Goal: Find specific page/section: Find specific page/section

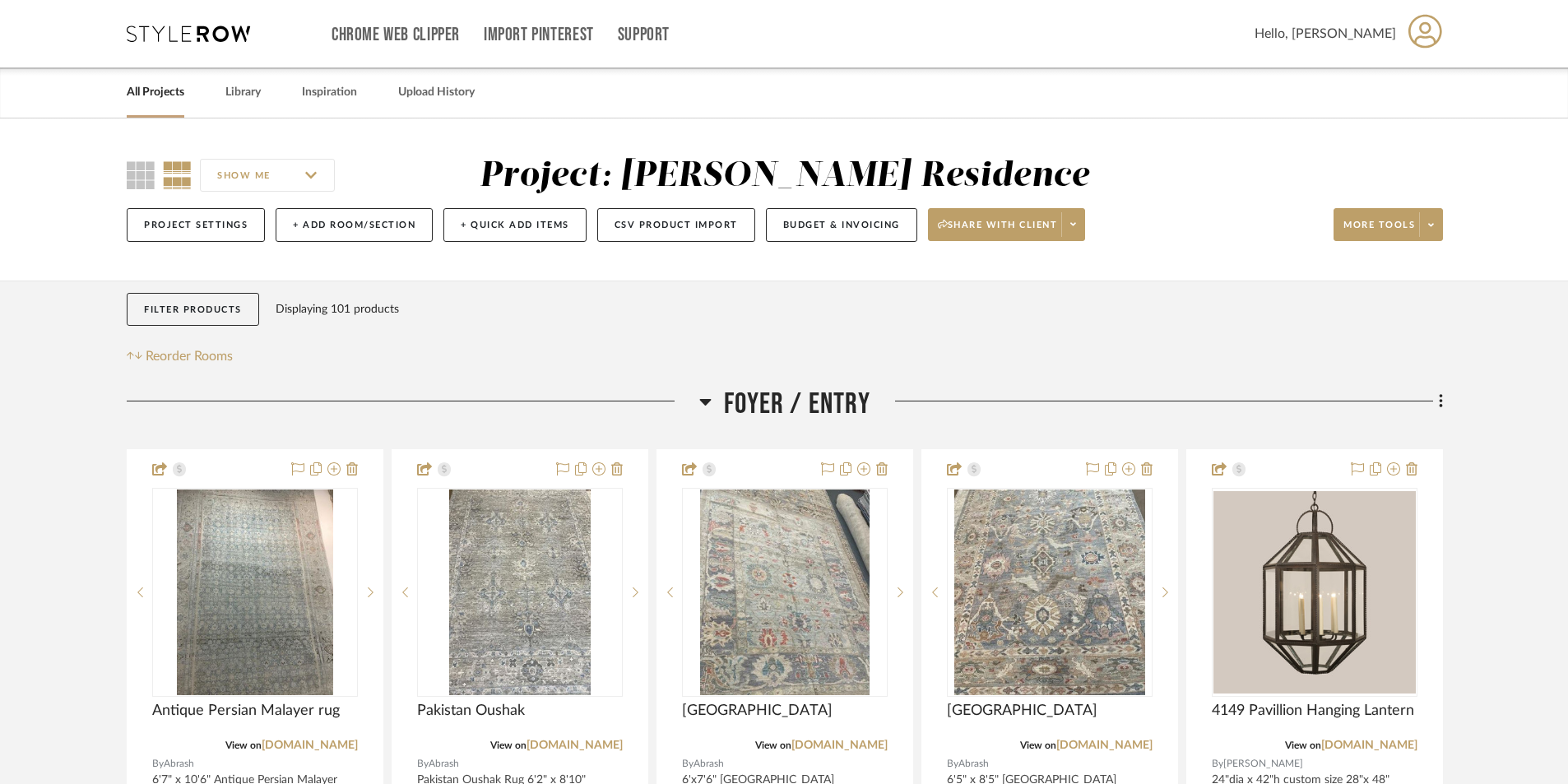
click at [152, 94] on link "All Projects" at bounding box center [155, 92] width 58 height 22
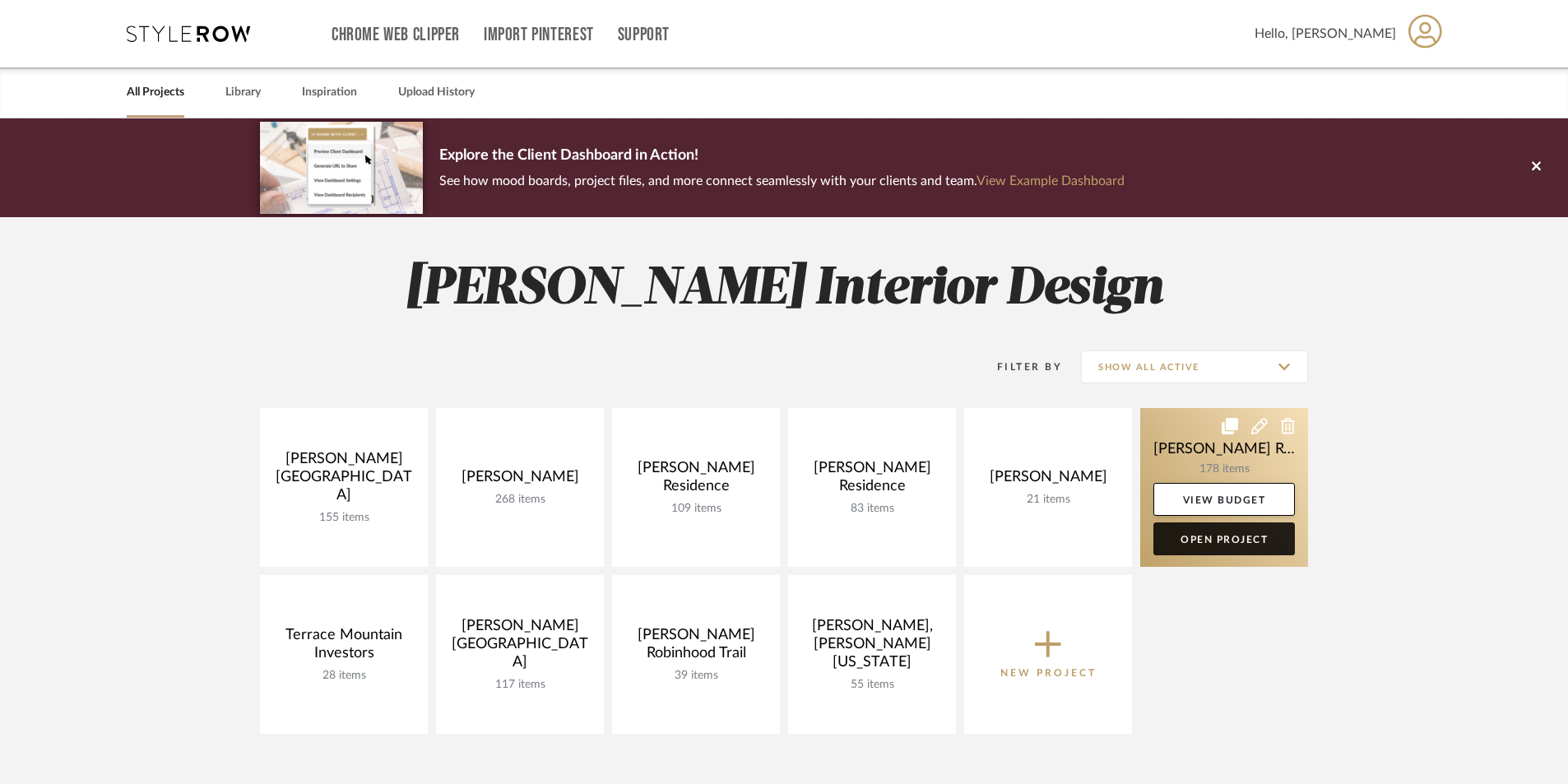
click at [1196, 537] on link "Open Project" at bounding box center [1223, 539] width 142 height 33
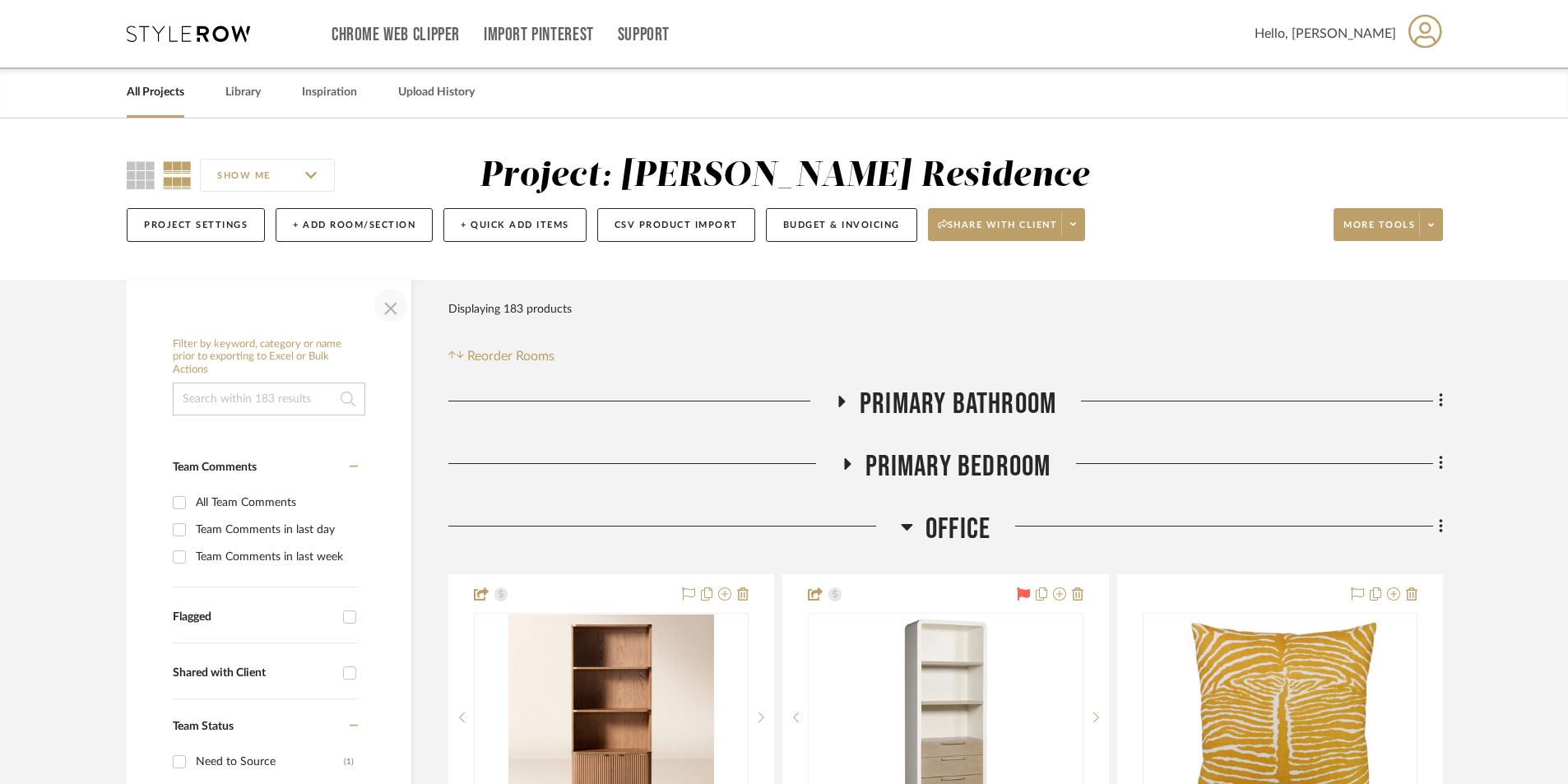
click at [392, 317] on span "button" at bounding box center [390, 305] width 40 height 40
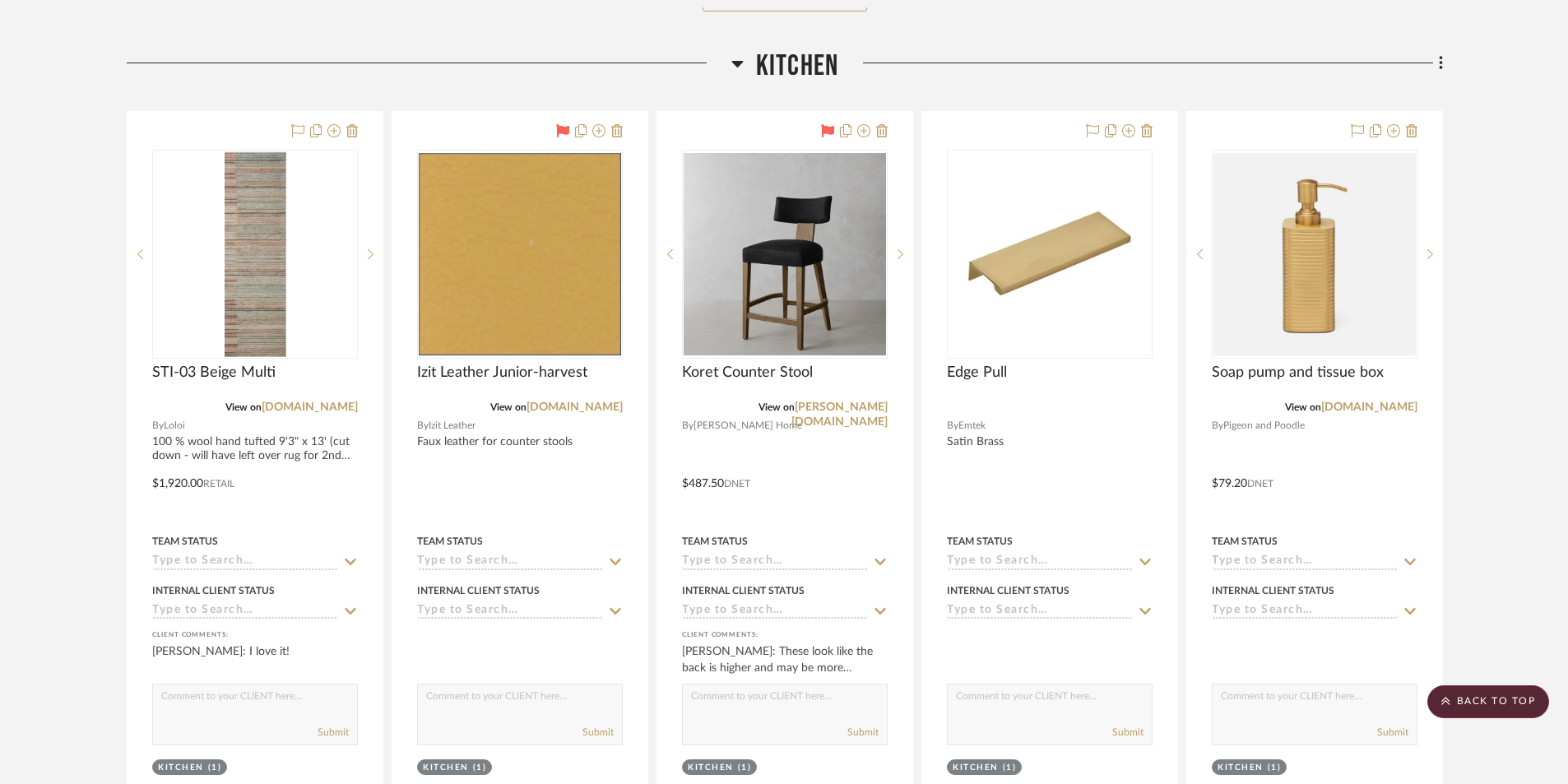
scroll to position [3127, 0]
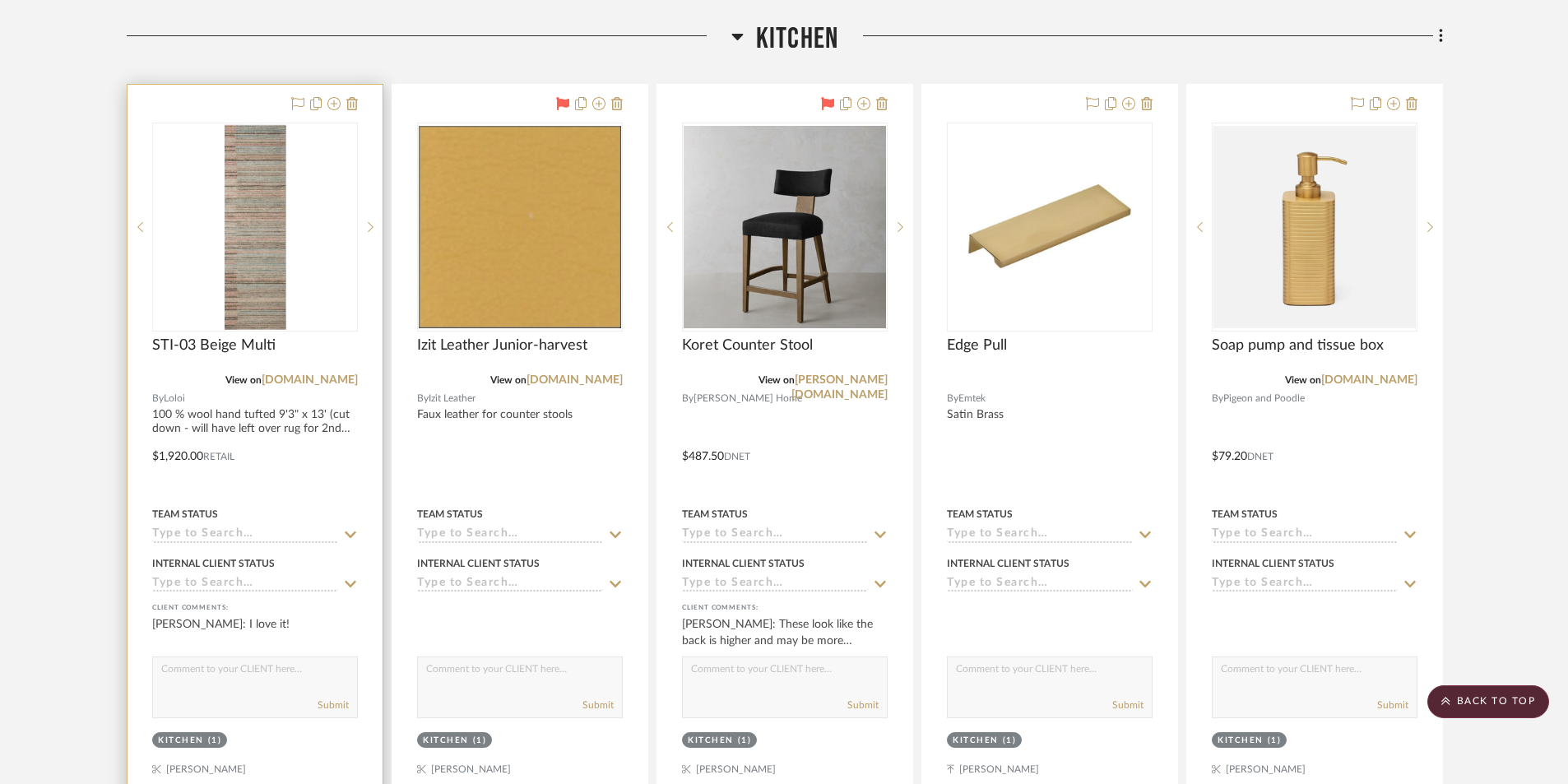
click at [272, 312] on img "0" at bounding box center [255, 227] width 62 height 205
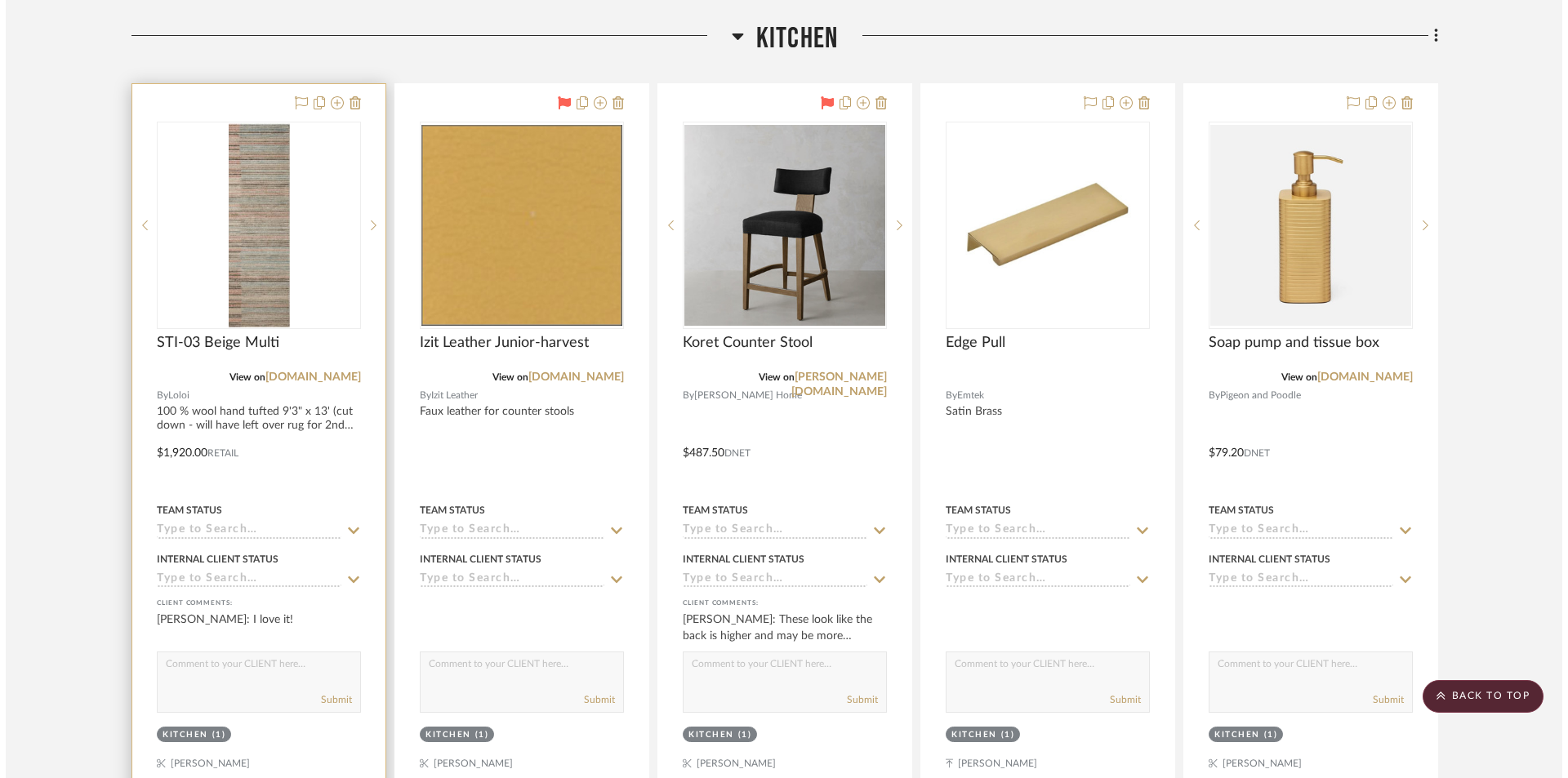
scroll to position [0, 0]
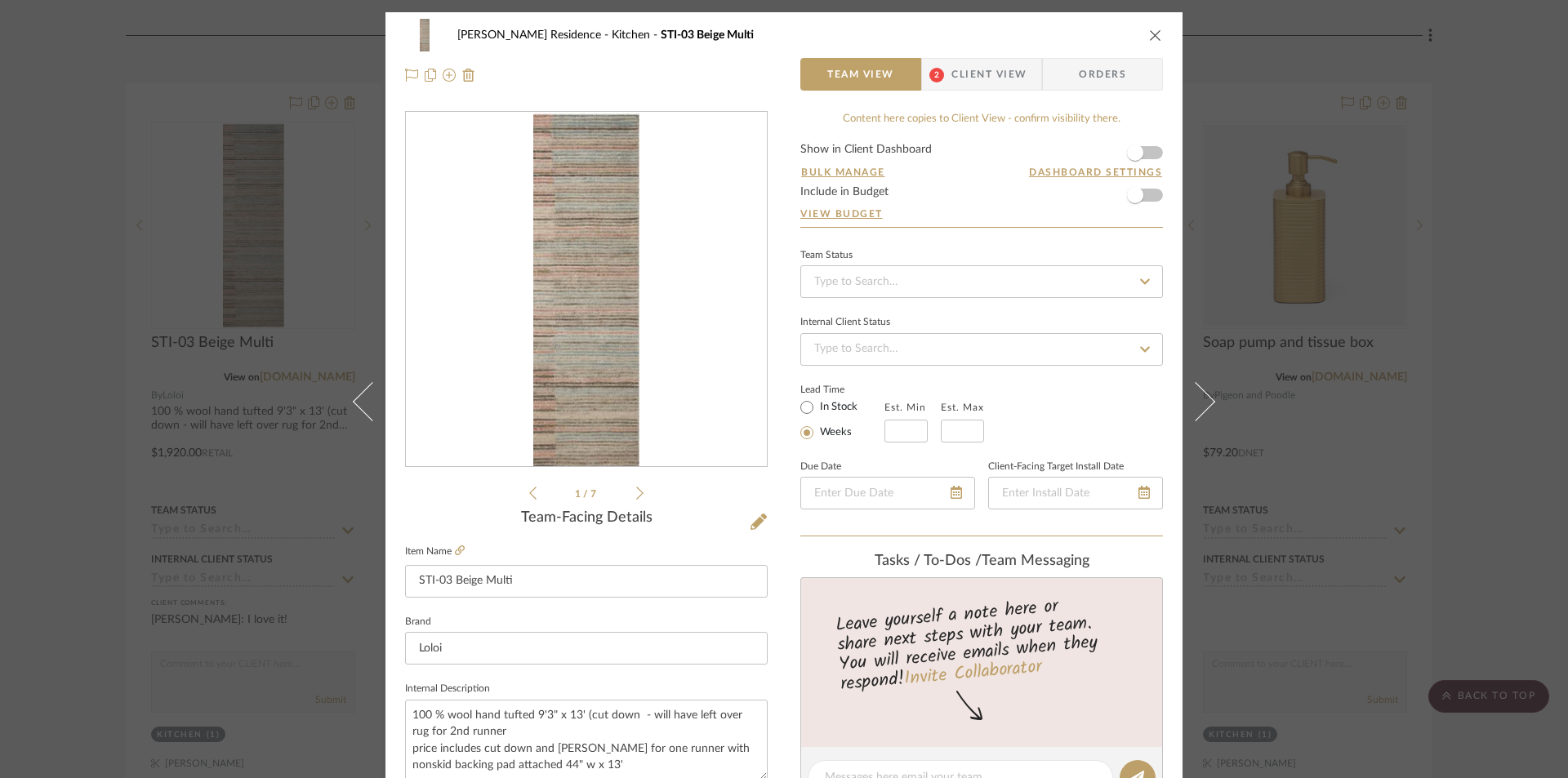
click at [637, 497] on icon at bounding box center [640, 493] width 8 height 14
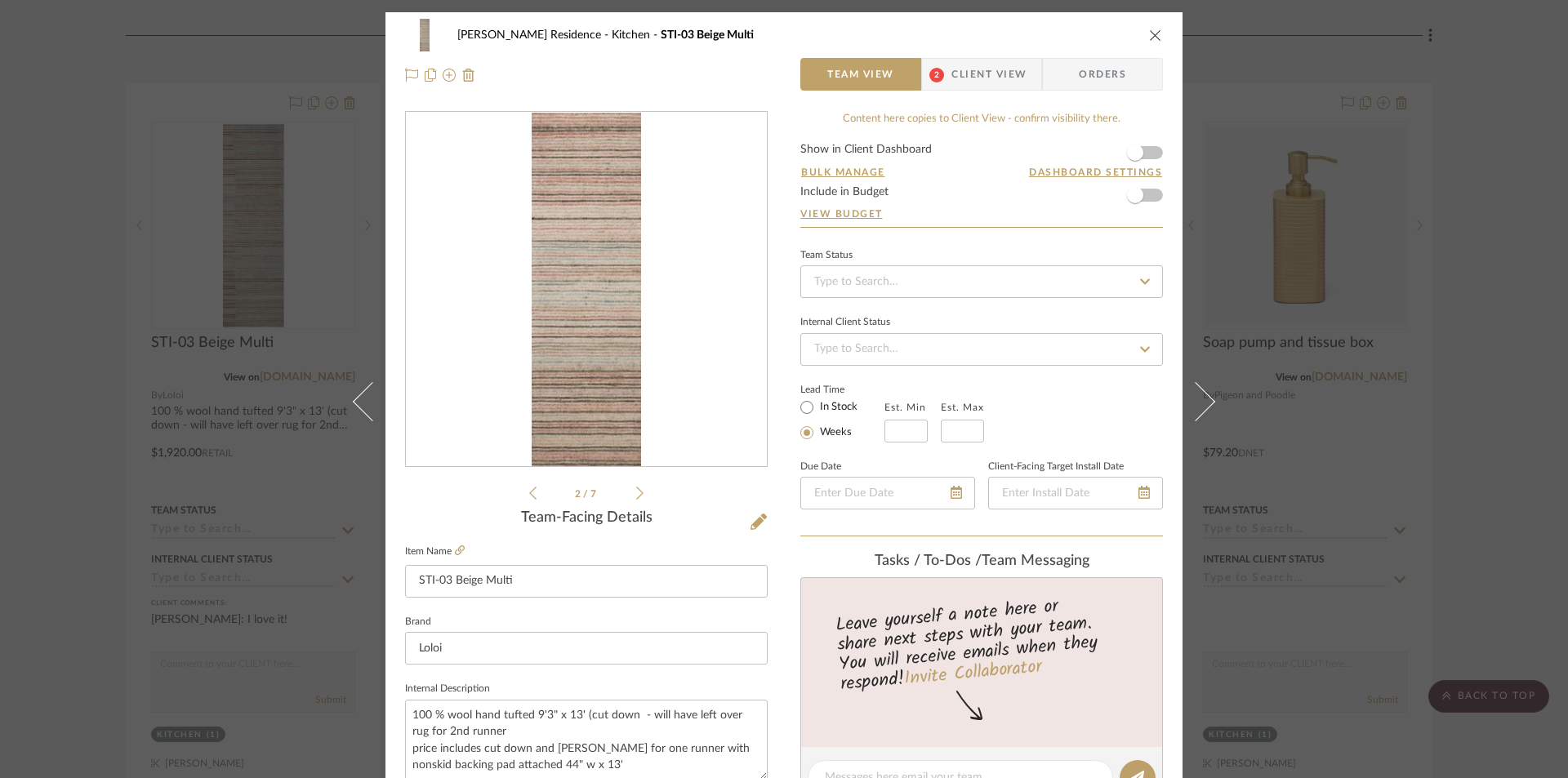
click at [637, 497] on icon at bounding box center [640, 493] width 8 height 14
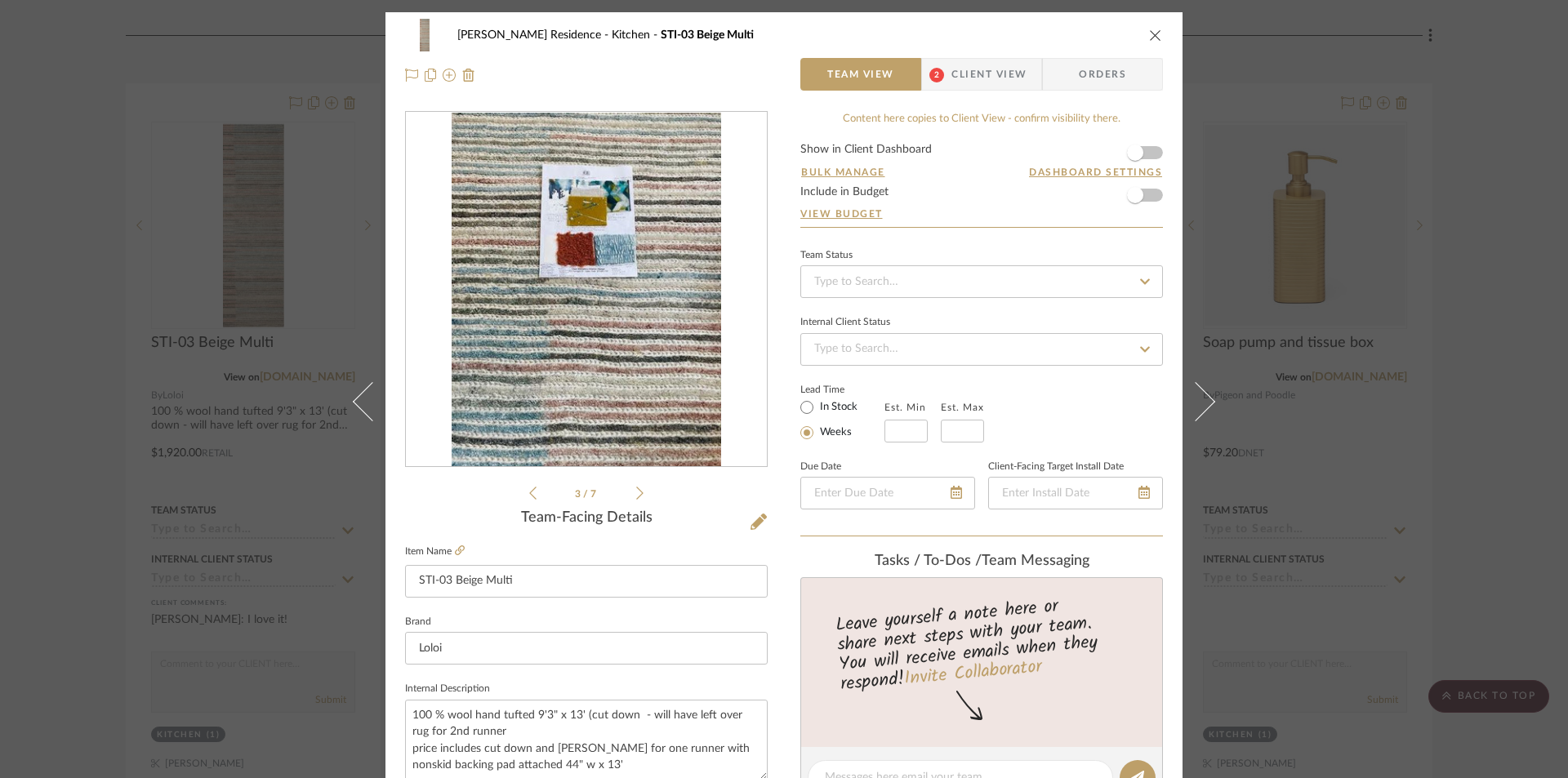
click at [637, 497] on icon at bounding box center [640, 493] width 8 height 14
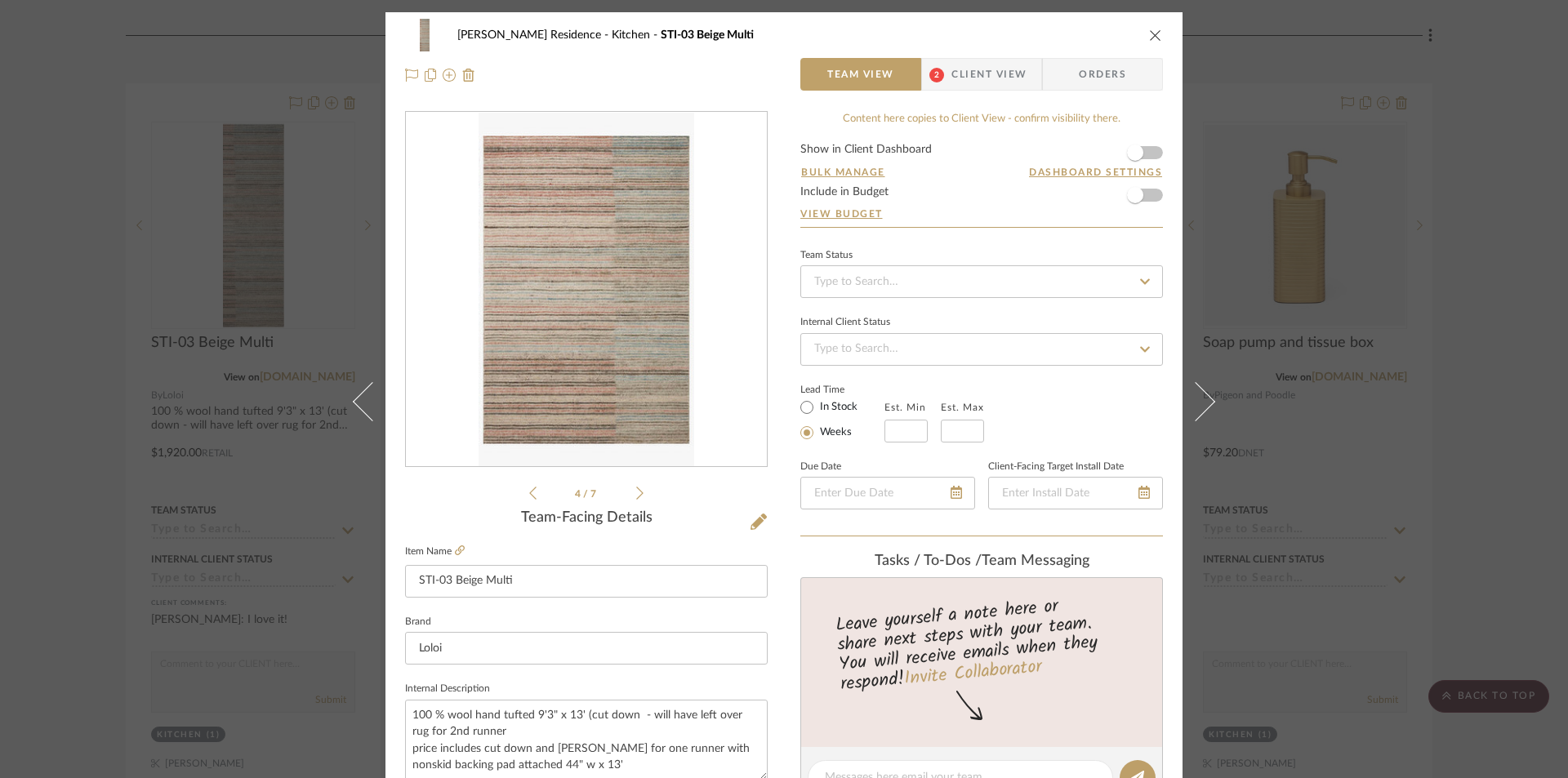
click at [1400, 112] on div "[PERSON_NAME] Residence Kitchen STI-03 Beige Multi Team View 2 Client View Orde…" at bounding box center [784, 389] width 1568 height 778
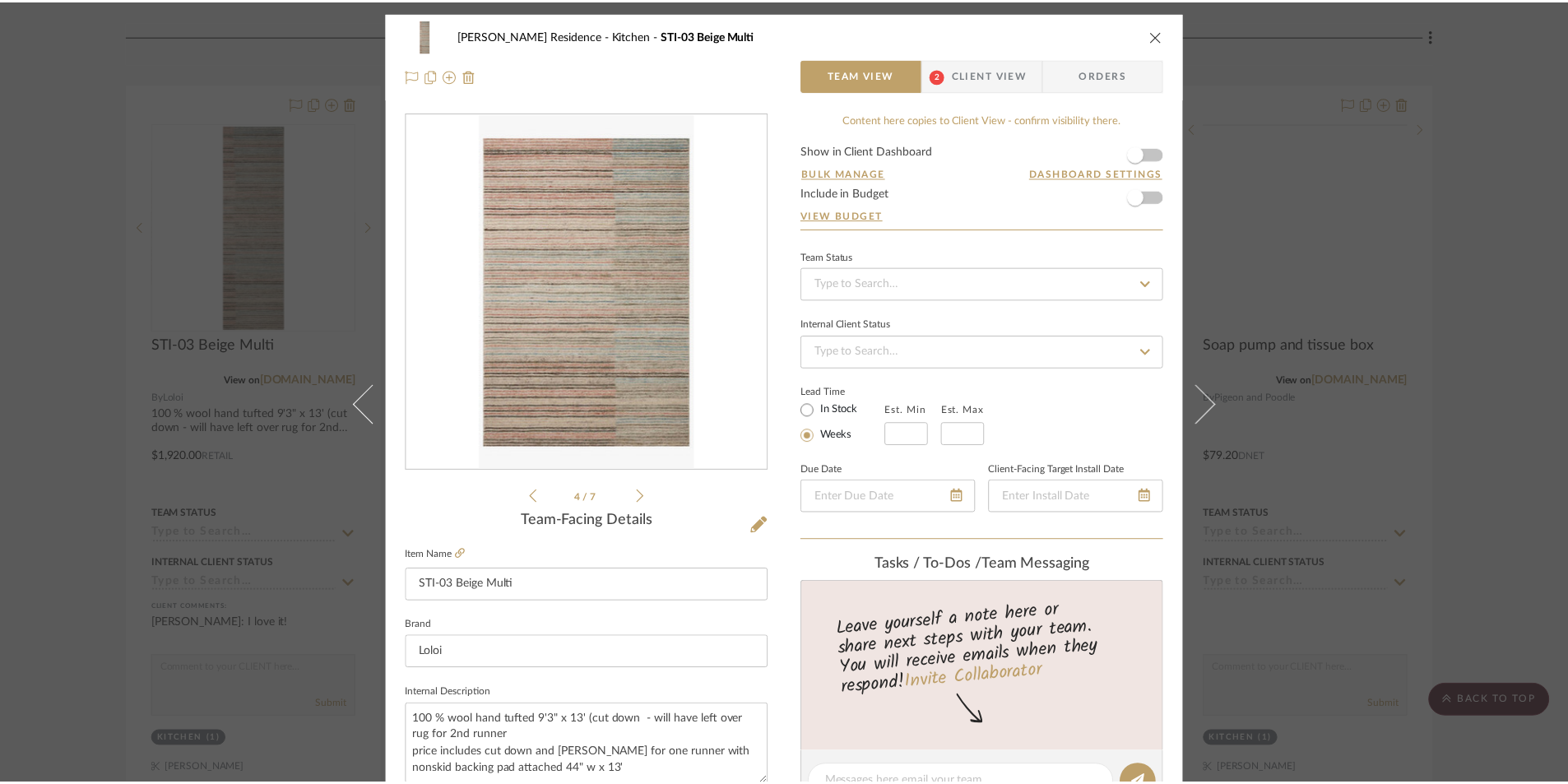
scroll to position [3127, 0]
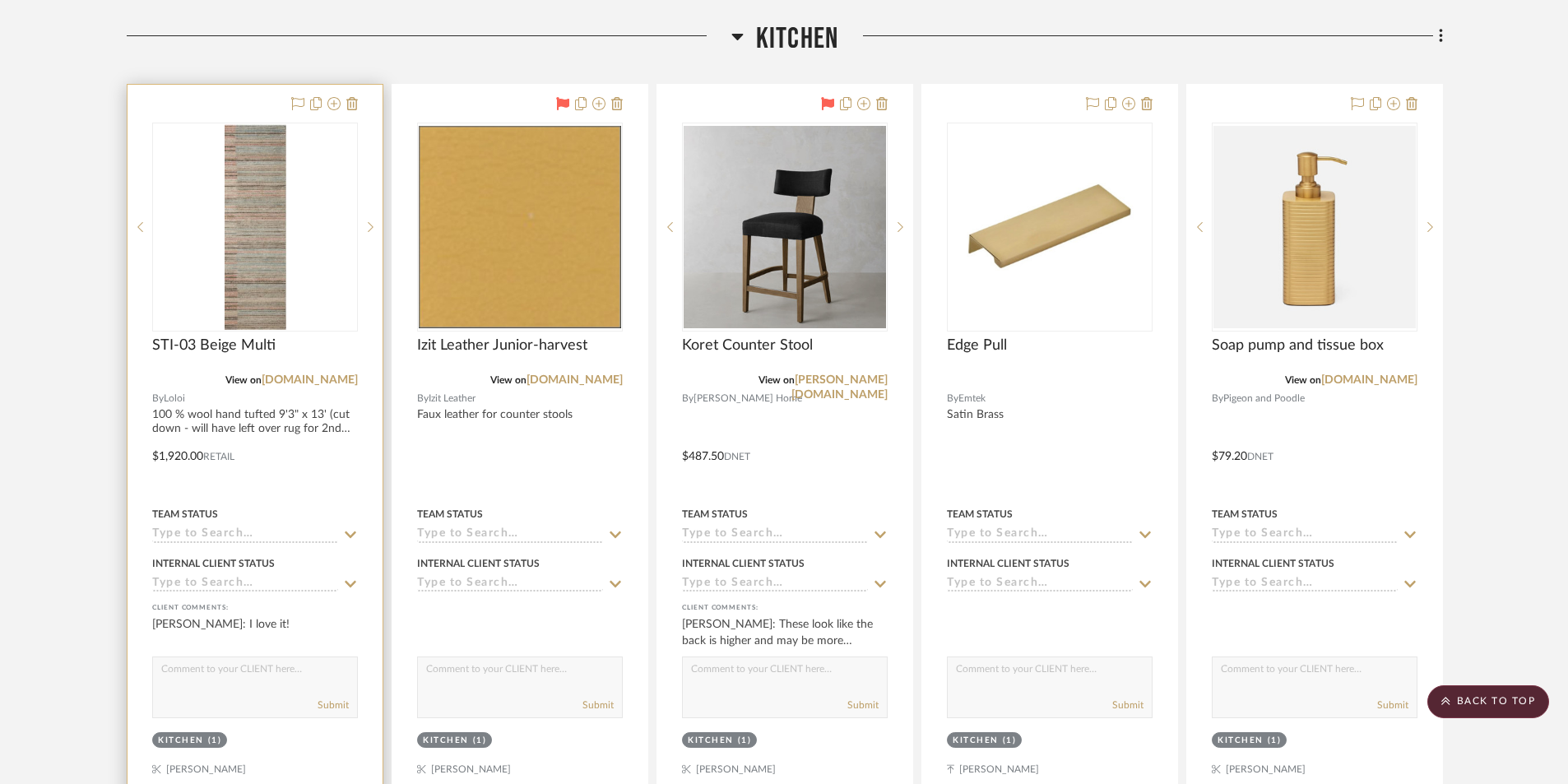
click at [259, 307] on img "0" at bounding box center [255, 227] width 62 height 205
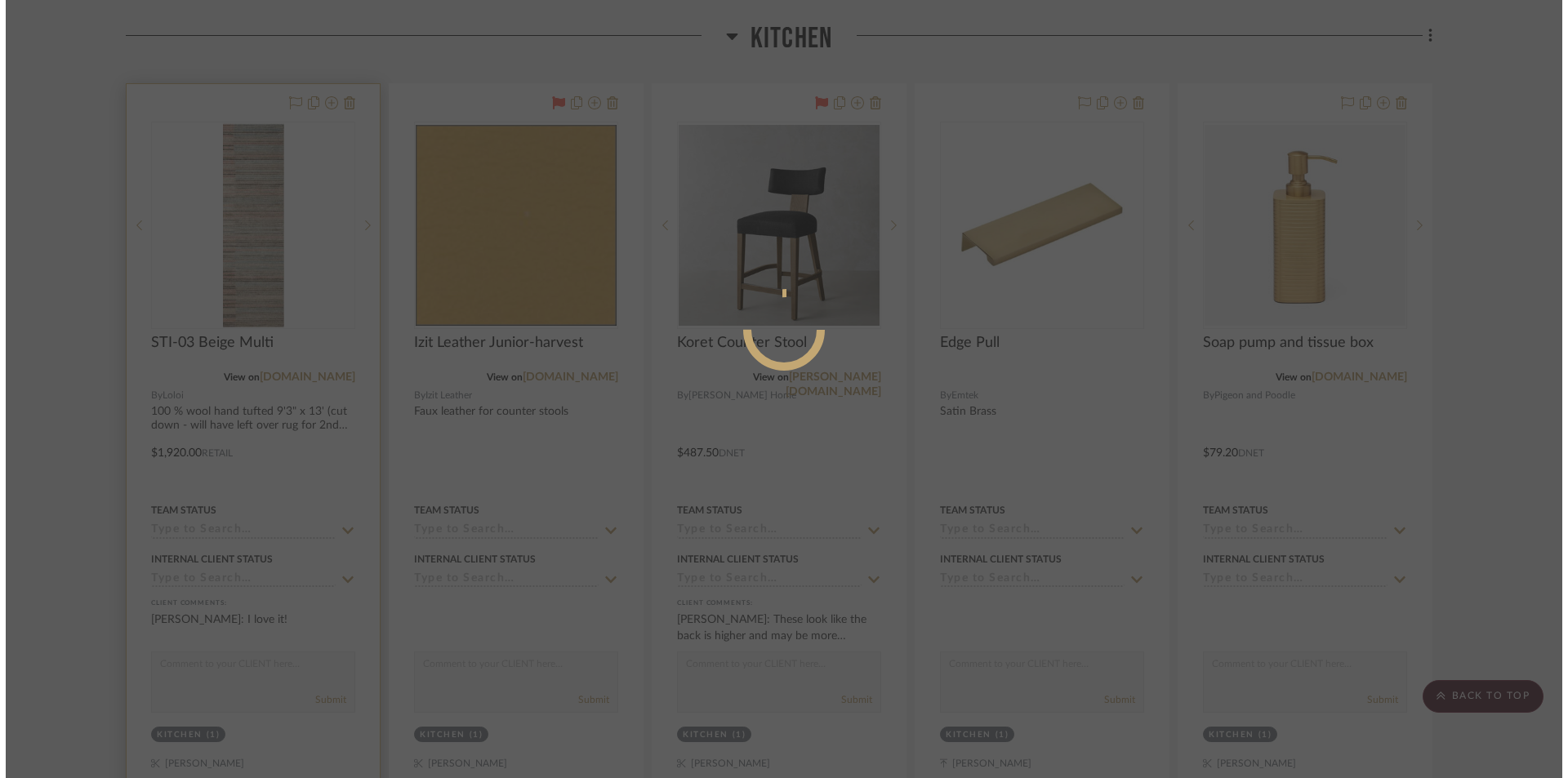
scroll to position [0, 0]
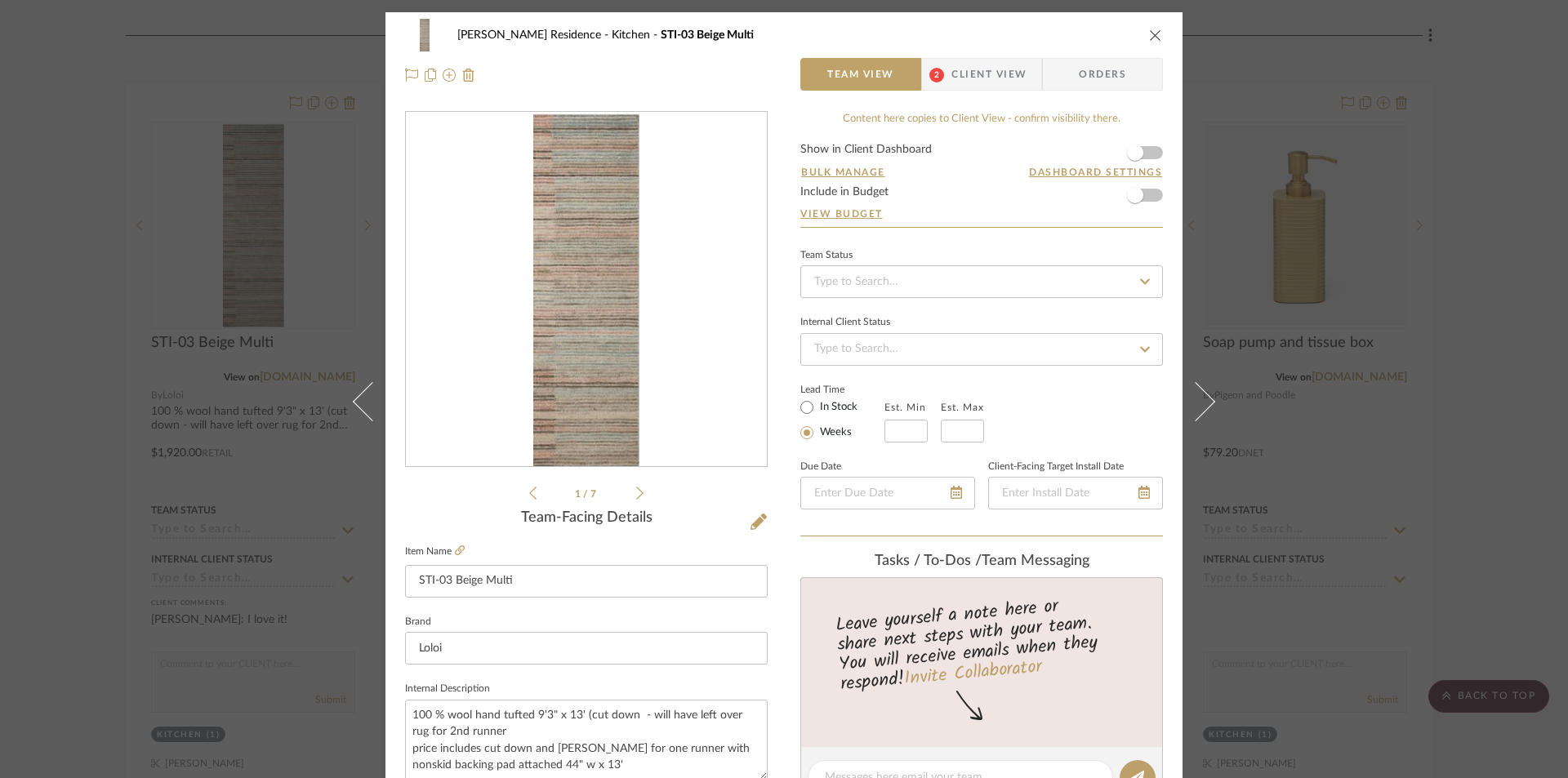
click at [1438, 477] on div "[PERSON_NAME] Residence Kitchen STI-03 Beige Multi Team View 2 Client View Orde…" at bounding box center [784, 389] width 1568 height 778
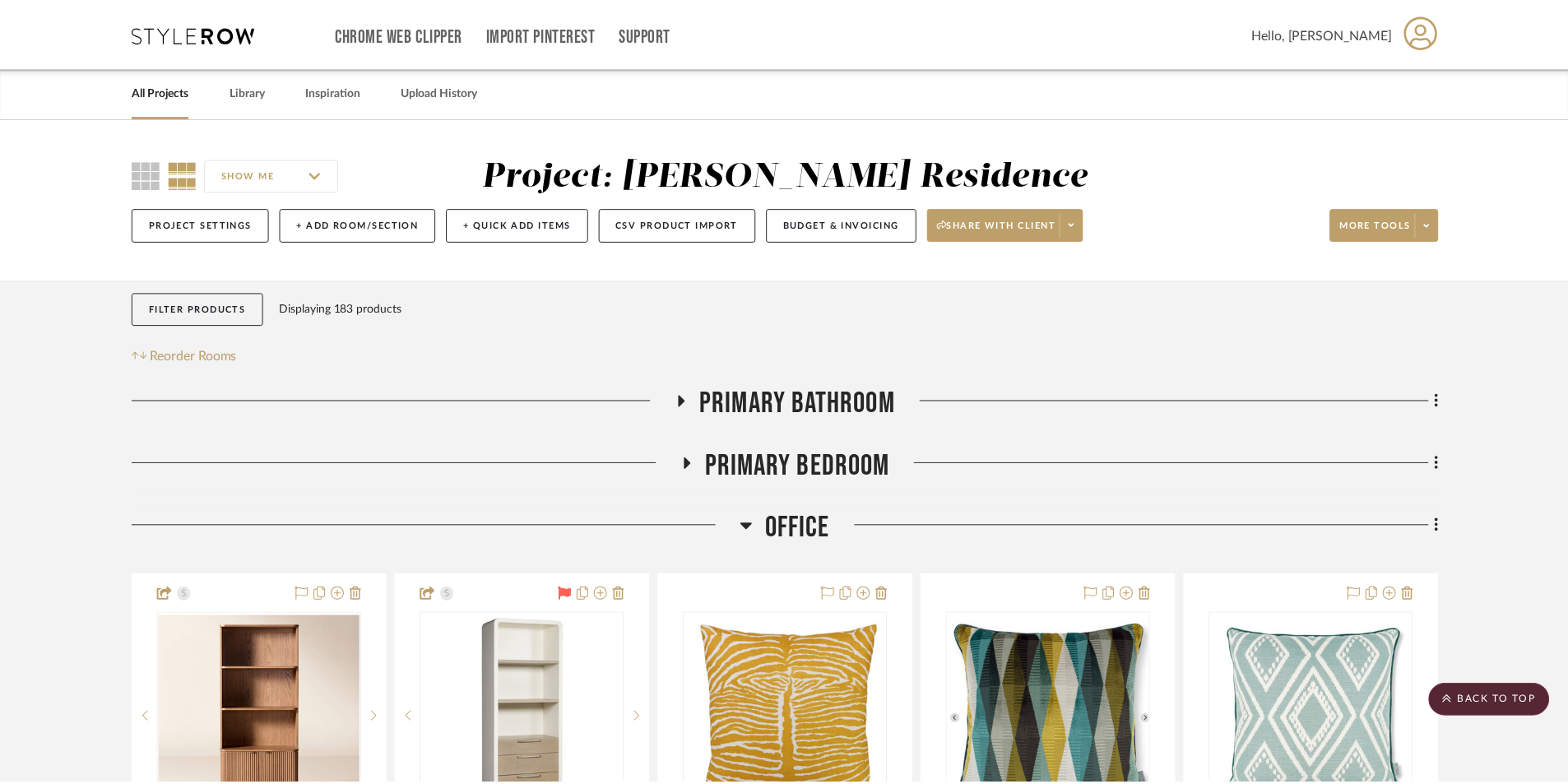
scroll to position [3127, 0]
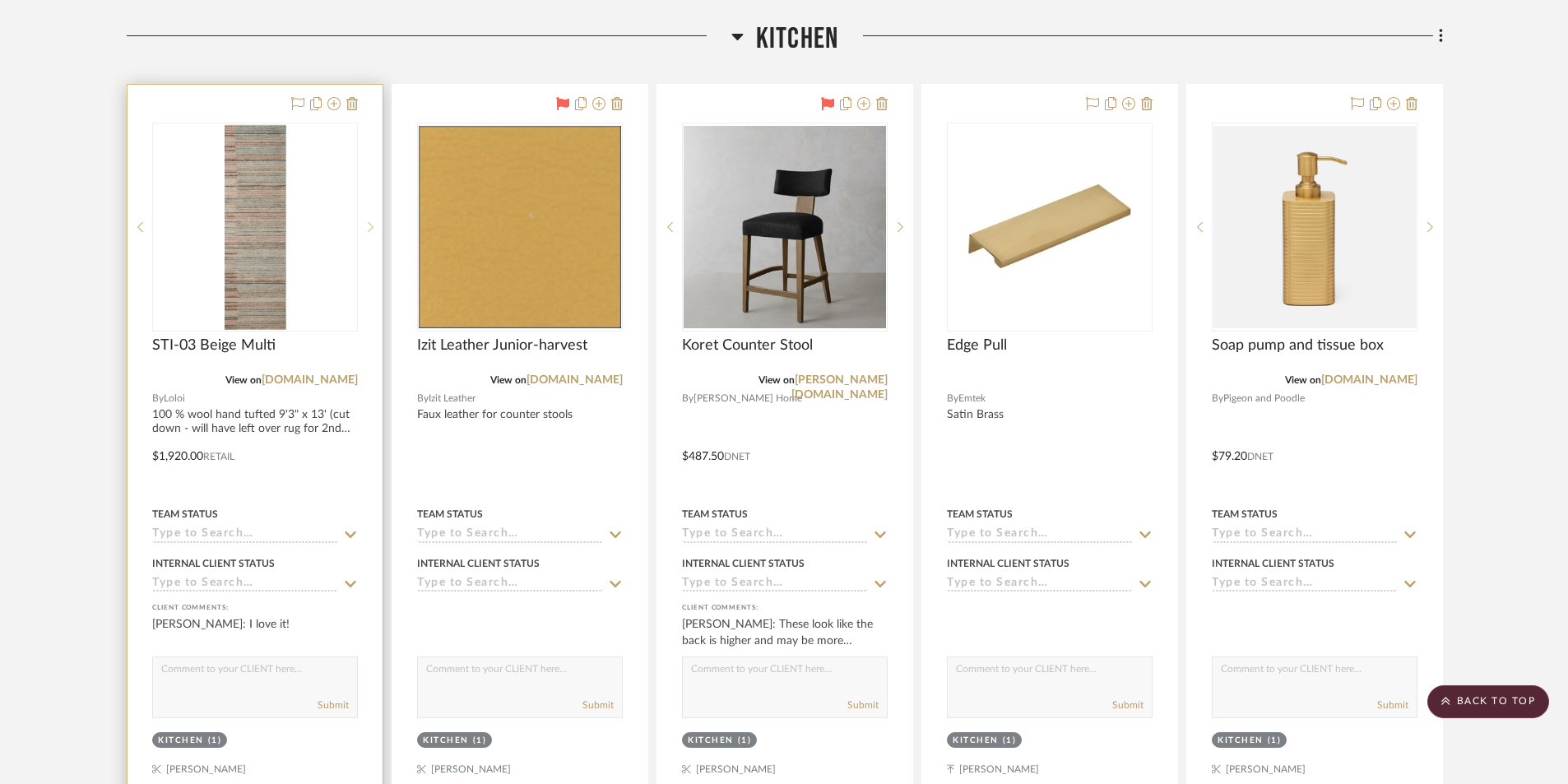
click at [368, 228] on icon at bounding box center [370, 228] width 6 height 12
click at [262, 263] on img "1" at bounding box center [254, 227] width 64 height 205
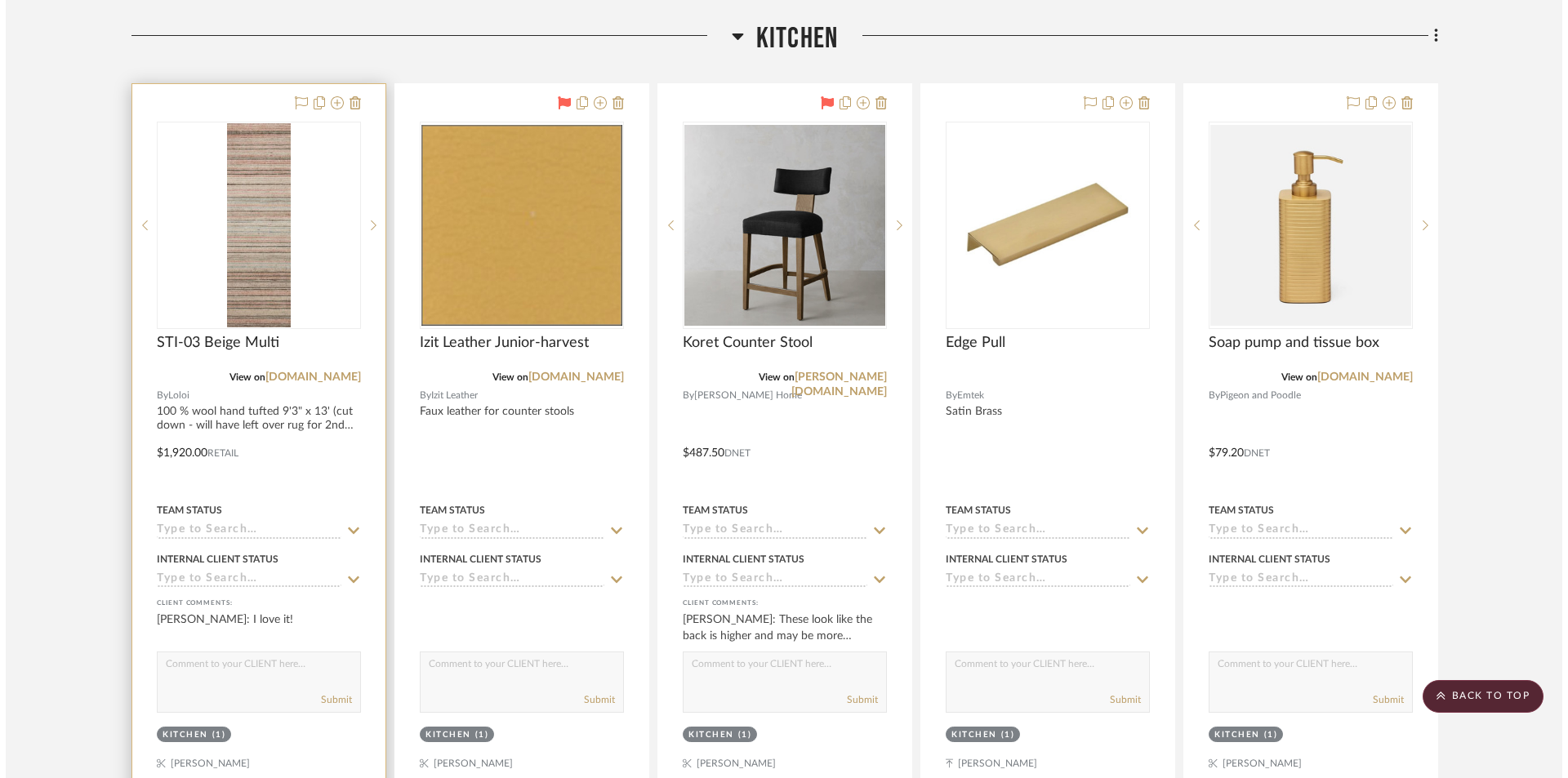
scroll to position [0, 0]
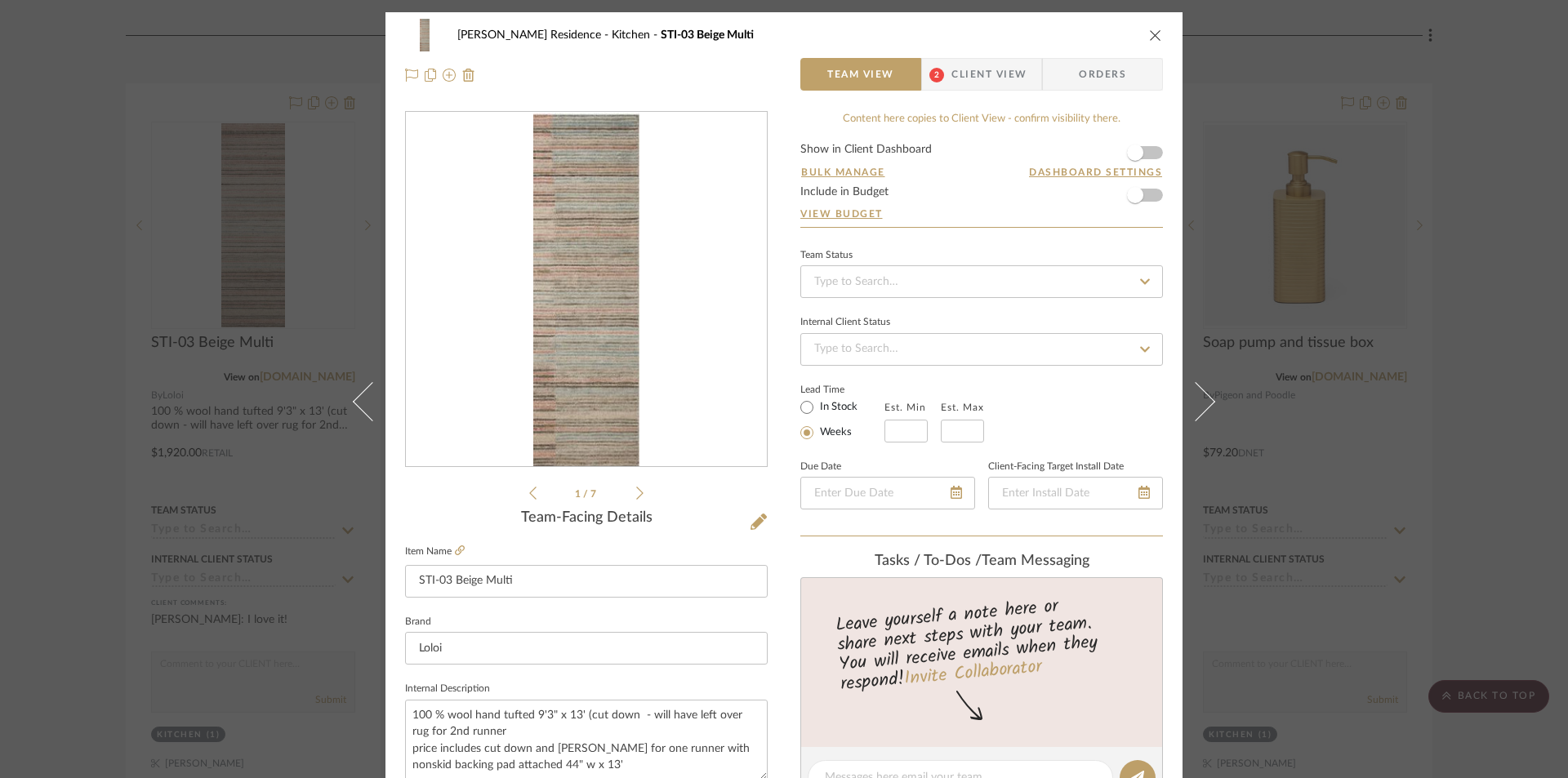
click at [626, 497] on li "1 / 7" at bounding box center [587, 493] width 100 height 19
click at [637, 497] on icon at bounding box center [640, 493] width 8 height 14
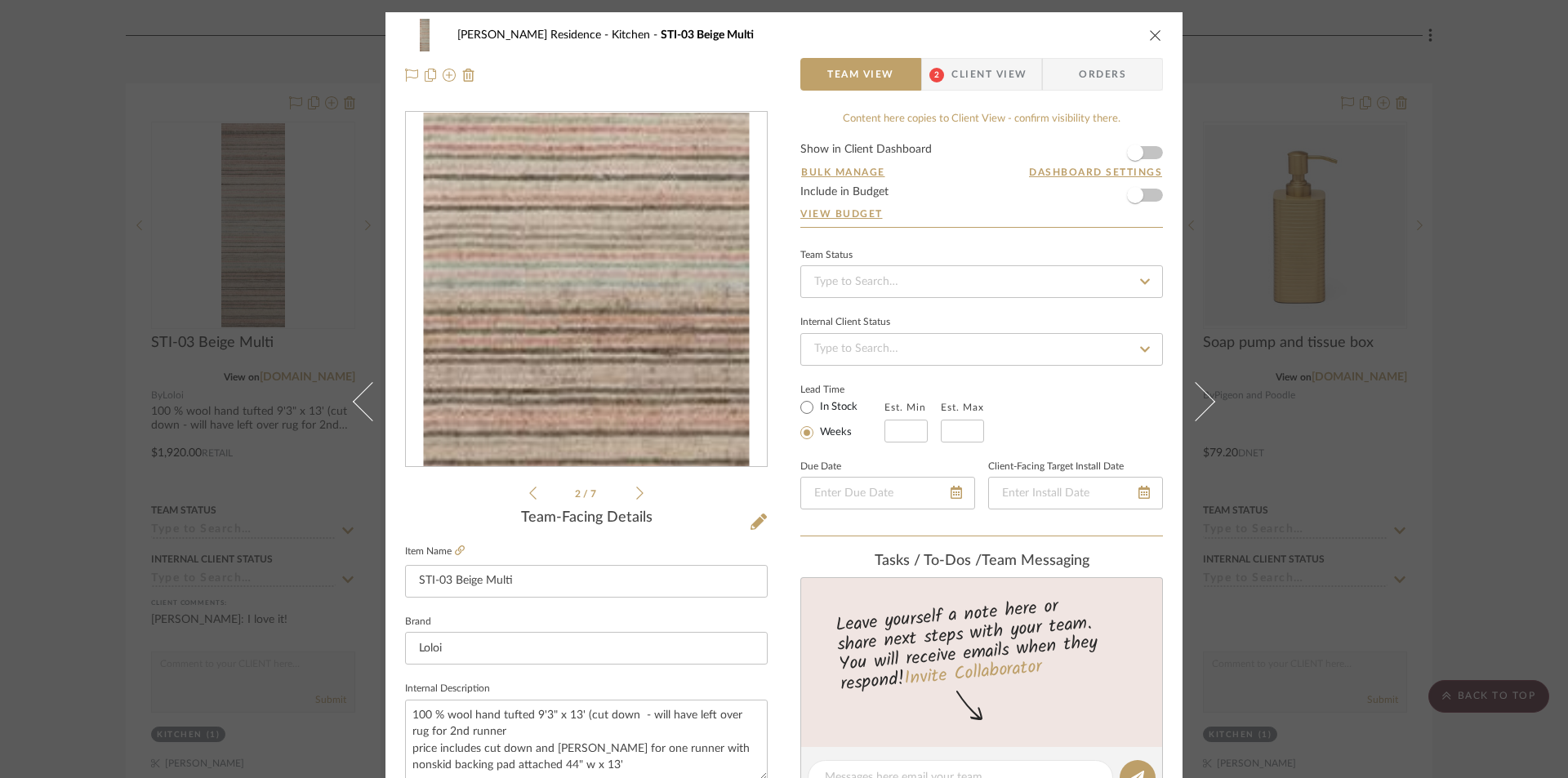
click at [583, 365] on img "1" at bounding box center [586, 290] width 108 height 354
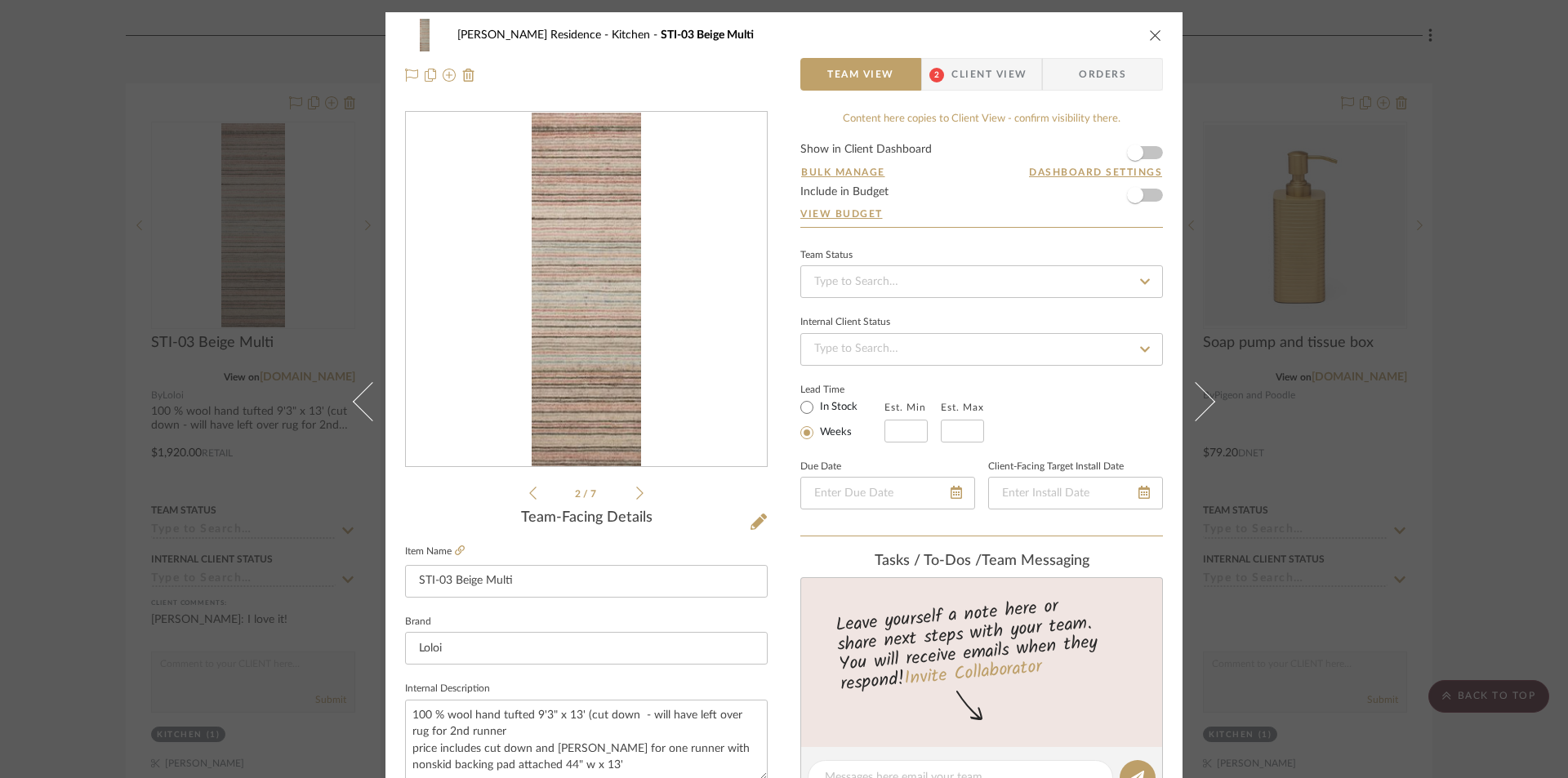
drag, startPoint x: 752, startPoint y: 384, endPoint x: 602, endPoint y: 404, distance: 151.3
click at [638, 493] on icon at bounding box center [640, 493] width 8 height 14
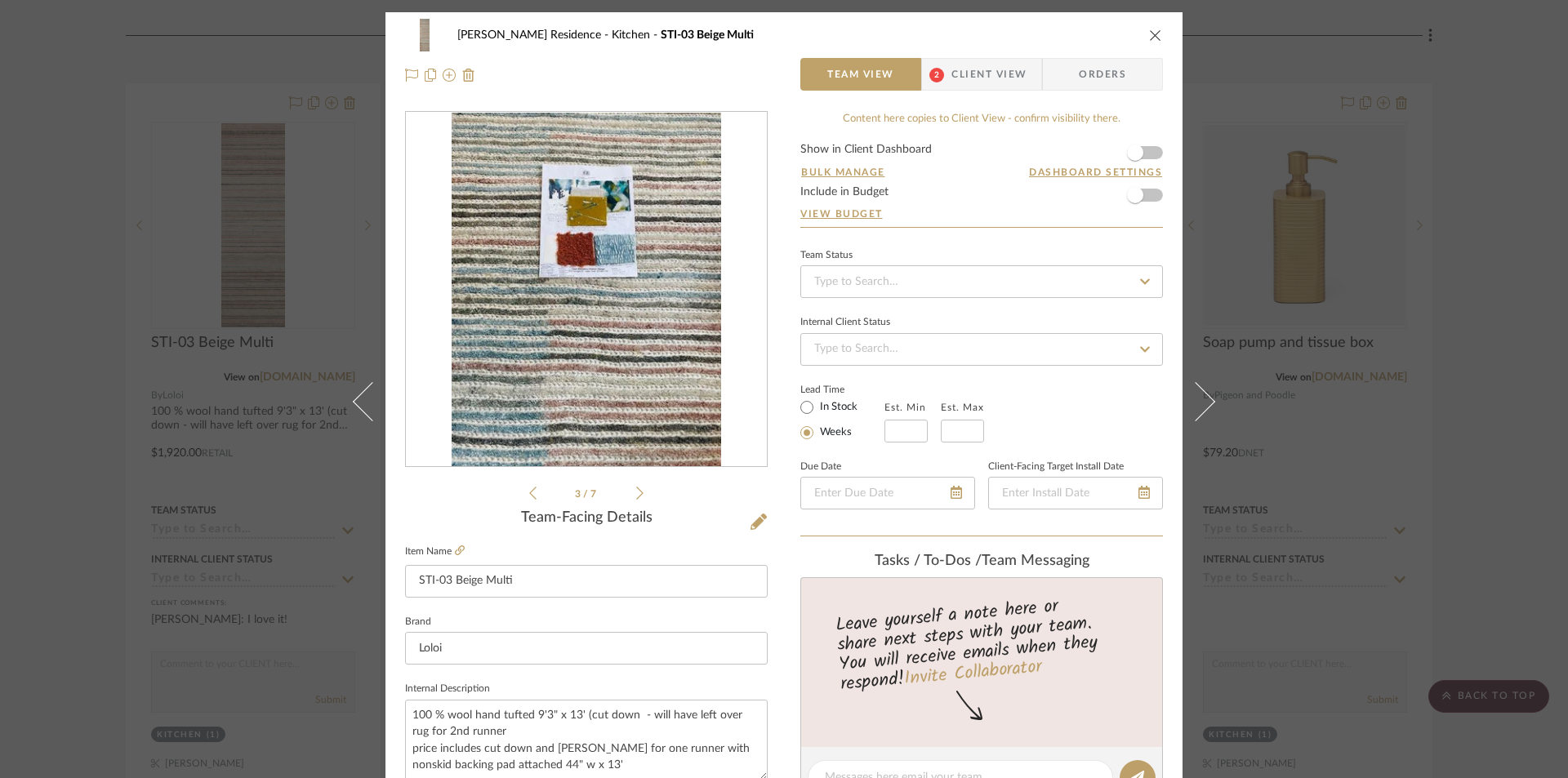
click at [638, 493] on icon at bounding box center [640, 493] width 8 height 14
